Goal: Task Accomplishment & Management: Manage account settings

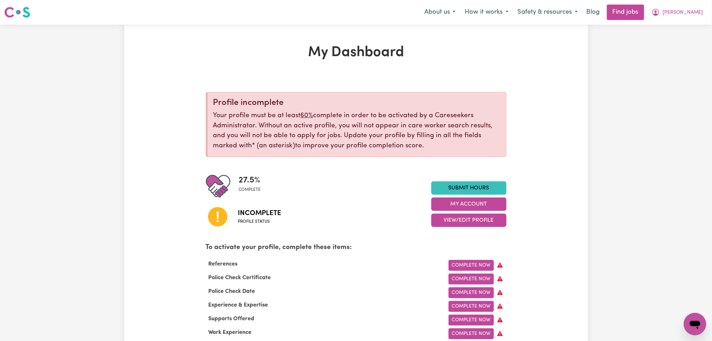
drag, startPoint x: 687, startPoint y: 14, endPoint x: 680, endPoint y: 46, distance: 32.8
click at [687, 20] on nav "Menu About us How it works Safety & resources Blog Find jobs [PERSON_NAME]" at bounding box center [356, 12] width 712 height 25
click at [660, 17] on icon "My Account" at bounding box center [655, 12] width 8 height 8
click at [684, 46] on link "My Dashboard" at bounding box center [679, 40] width 55 height 13
click at [684, 56] on link "Logout" at bounding box center [679, 53] width 55 height 13
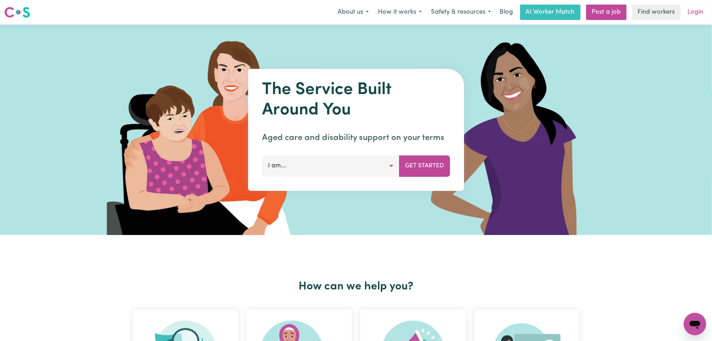
click at [698, 14] on link "Login" at bounding box center [695, 12] width 24 height 15
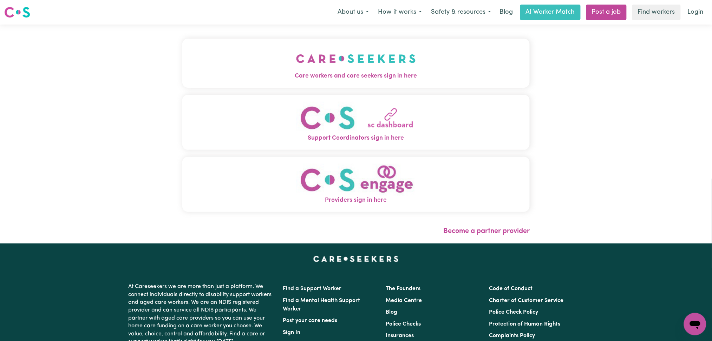
click at [291, 55] on button "Care workers and care seekers sign in here" at bounding box center [356, 63] width 348 height 49
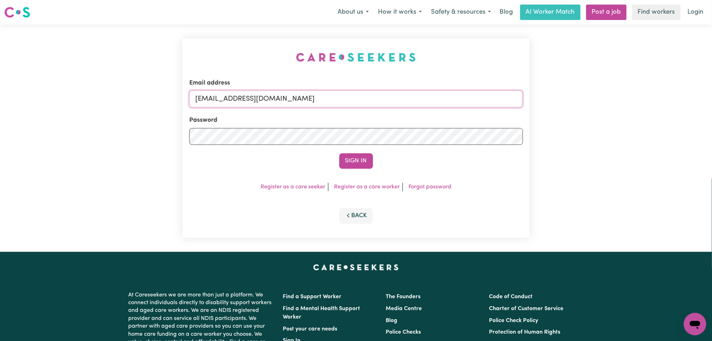
click at [283, 105] on input "[EMAIL_ADDRESS][DOMAIN_NAME]" at bounding box center [356, 99] width 334 height 17
drag, startPoint x: 230, startPoint y: 98, endPoint x: 409, endPoint y: 104, distance: 178.8
click at [409, 103] on input "Superuser~[EMAIL_ADDRESS][DOMAIN_NAME]" at bounding box center [356, 99] width 334 height 17
type input "Superuser~[EMAIL_ADDRESS][DOMAIN_NAME]"
click at [350, 159] on button "Sign In" at bounding box center [356, 160] width 34 height 15
